Goal: Information Seeking & Learning: Learn about a topic

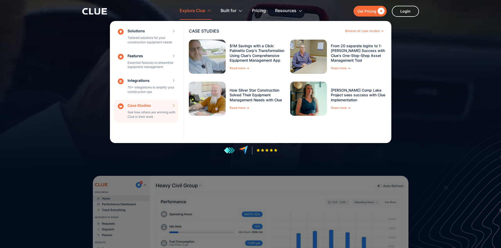
click at [143, 109] on div "Case Studies See how others are winning with Clue in their work CASE STUDIES Br…" at bounding box center [146, 112] width 64 height 24
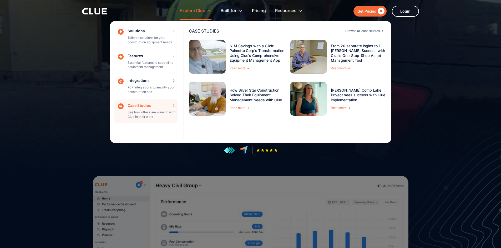
click at [346, 30] on div "Browse all case studies" at bounding box center [362, 30] width 34 height 3
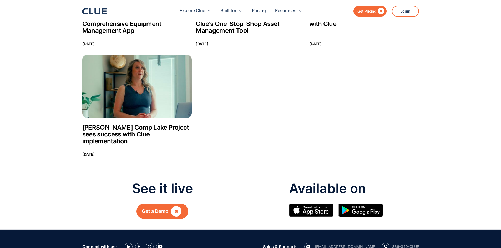
scroll to position [158, 0]
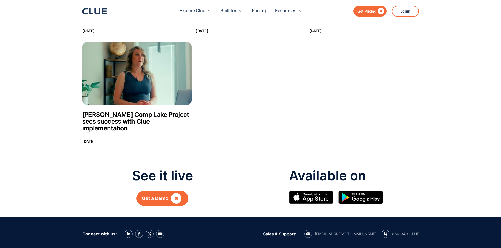
click at [177, 195] on div "" at bounding box center [176, 198] width 11 height 7
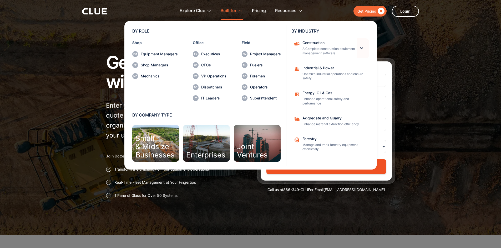
click at [361, 48] on div at bounding box center [361, 48] width 4 height 4
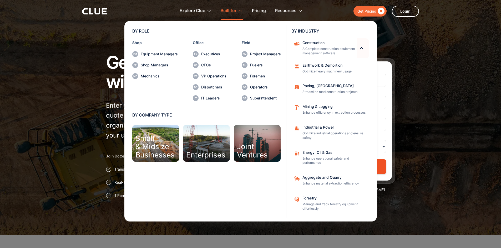
click at [361, 48] on div at bounding box center [361, 48] width 4 height 4
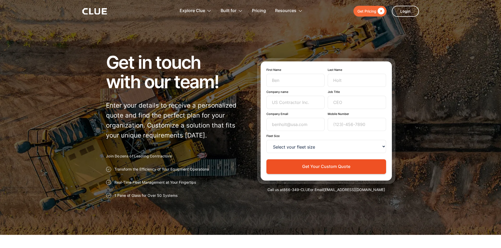
click at [100, 11] on icon at bounding box center [97, 11] width 6 height 6
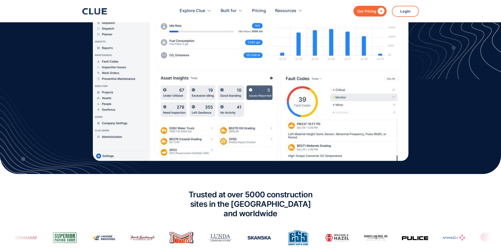
scroll to position [210, 0]
